Goal: Transaction & Acquisition: Purchase product/service

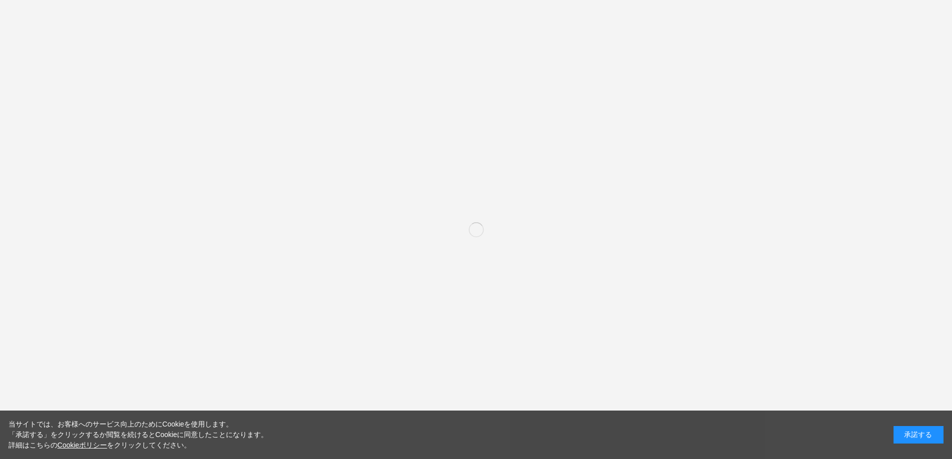
click at [906, 434] on div "承諾する" at bounding box center [919, 434] width 50 height 17
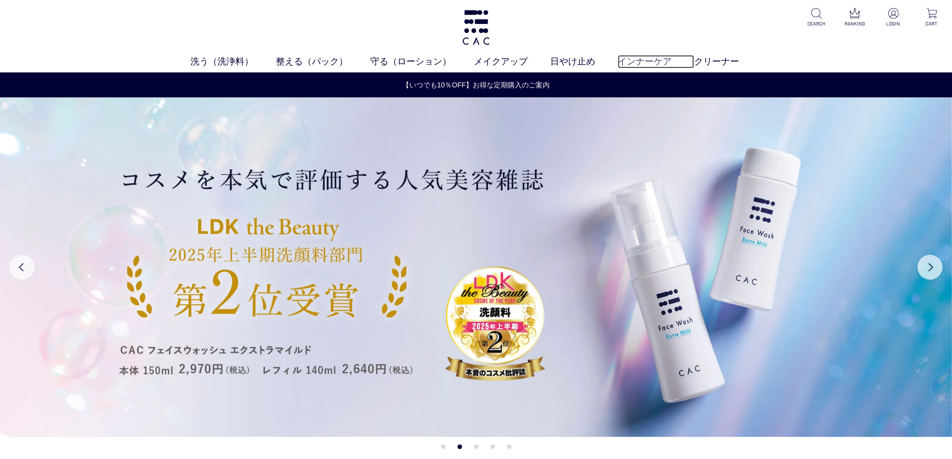
click at [663, 59] on link "インナーケア" at bounding box center [656, 61] width 76 height 13
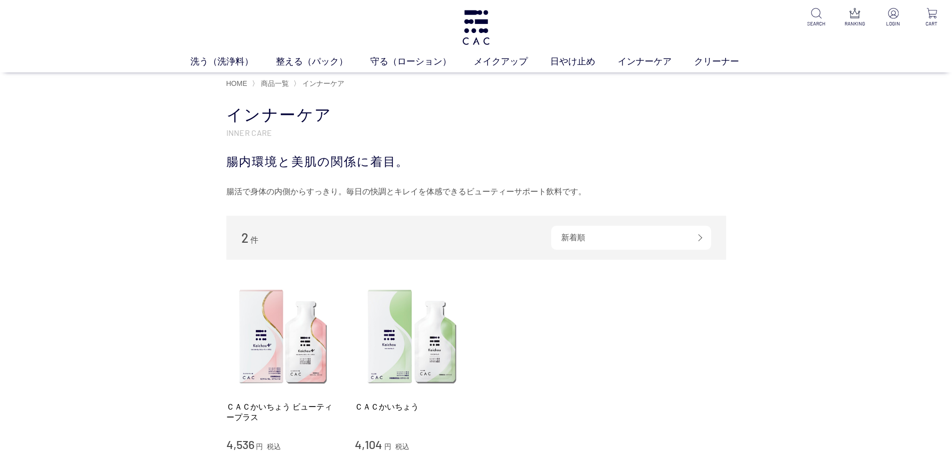
scroll to position [100, 0]
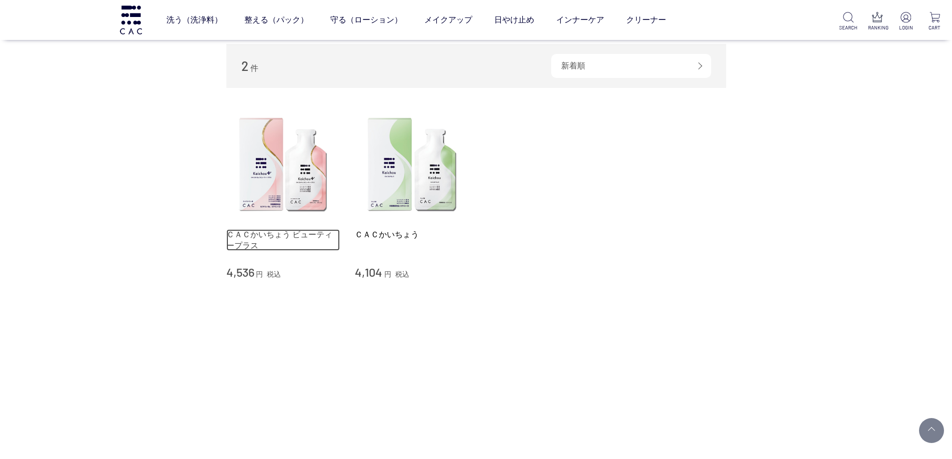
click at [291, 240] on link "ＣＡＣかいちょう ビューティープラス" at bounding box center [283, 239] width 114 height 21
